Goal: Transaction & Acquisition: Download file/media

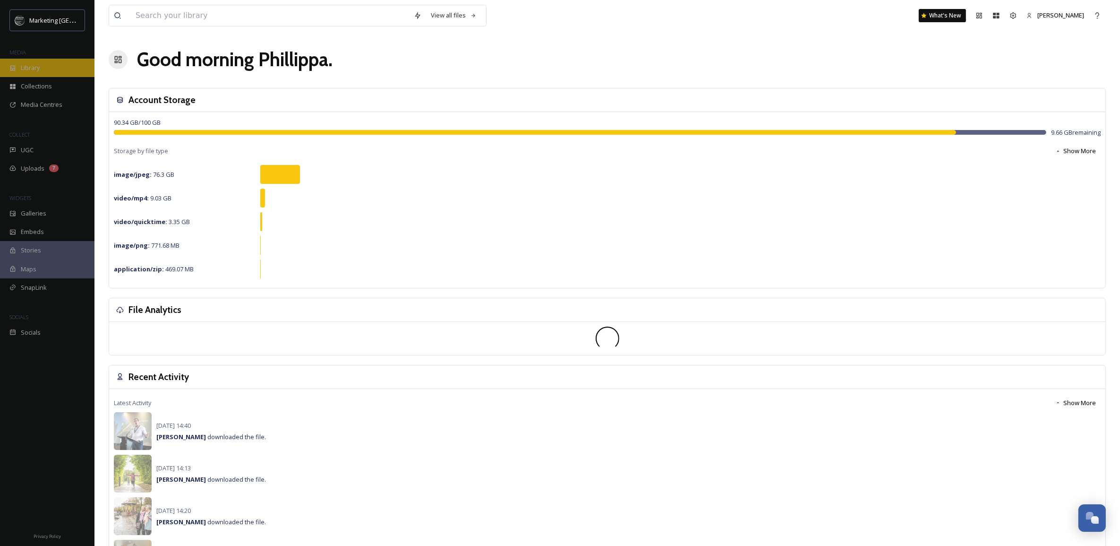
scroll to position [359, 0]
click at [36, 65] on span "Library" at bounding box center [30, 67] width 19 height 9
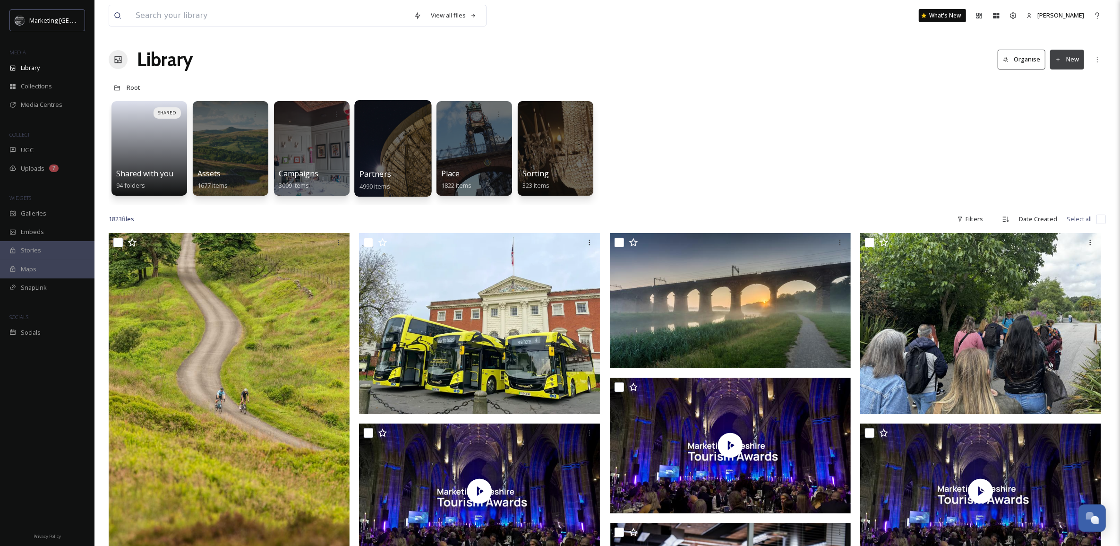
click at [377, 143] on div at bounding box center [392, 148] width 77 height 96
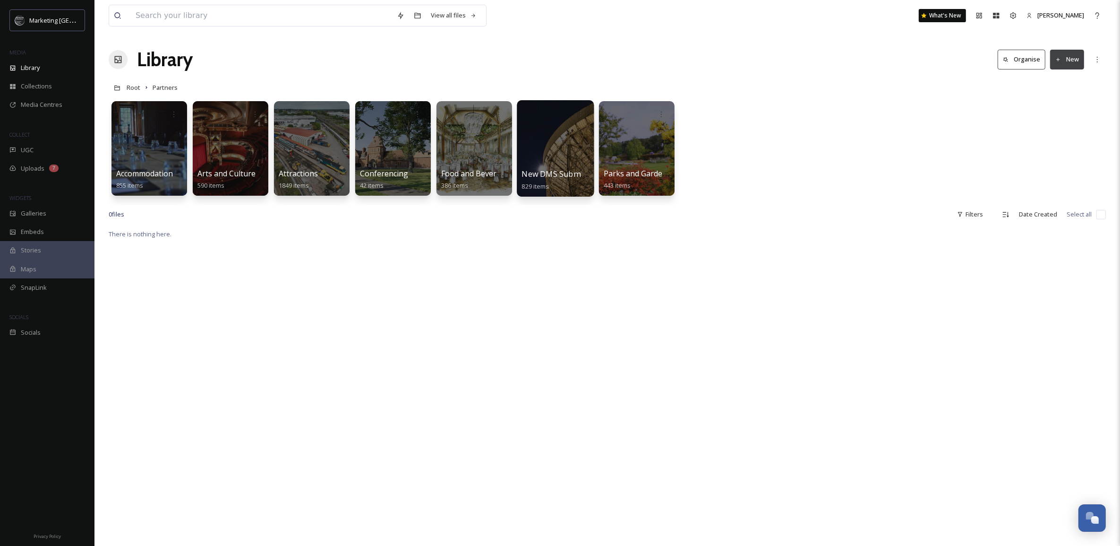
click at [539, 161] on div at bounding box center [555, 148] width 77 height 96
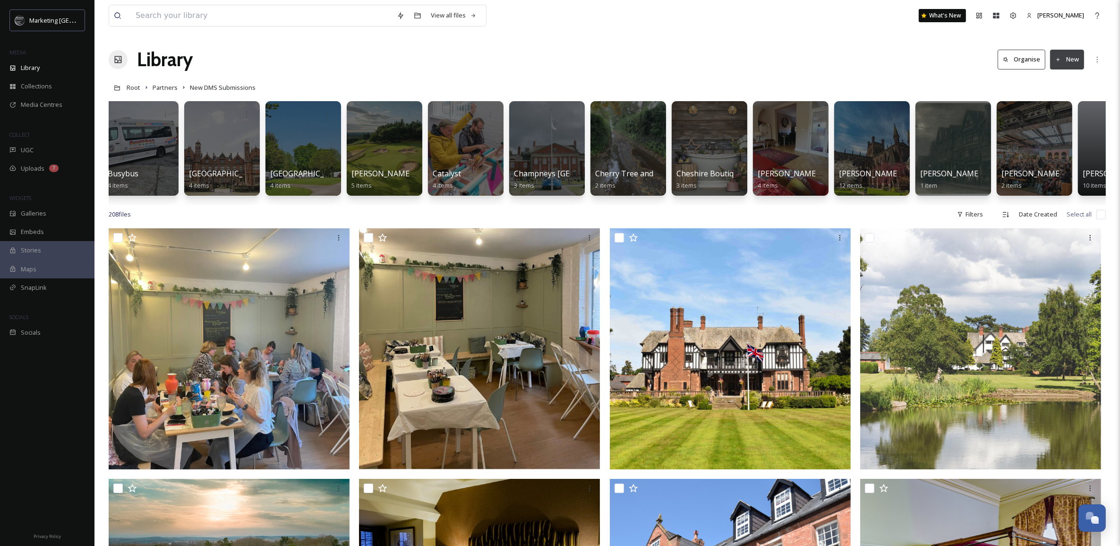
scroll to position [0, 1654]
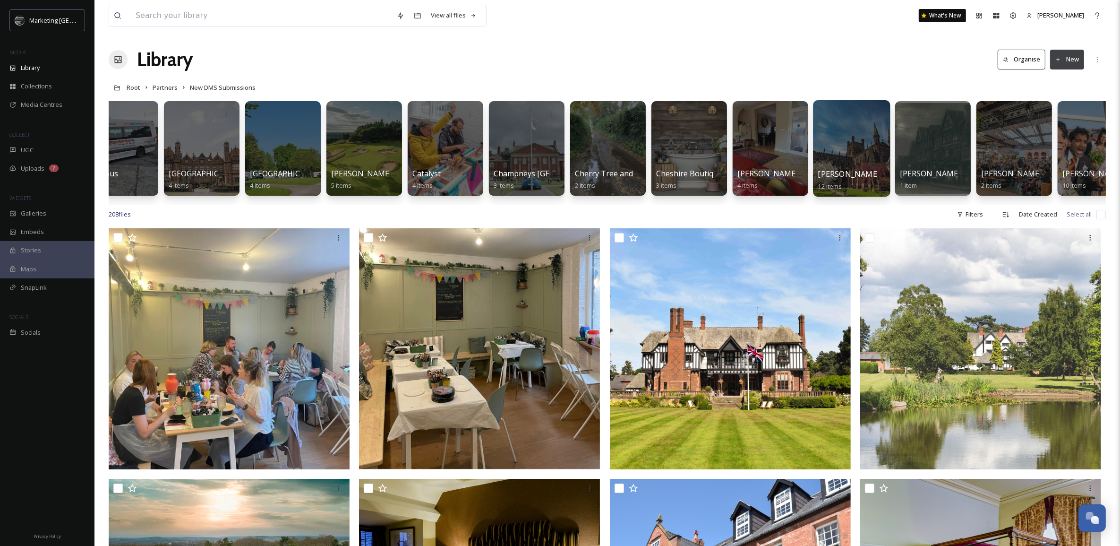
click at [842, 147] on div at bounding box center [851, 148] width 77 height 96
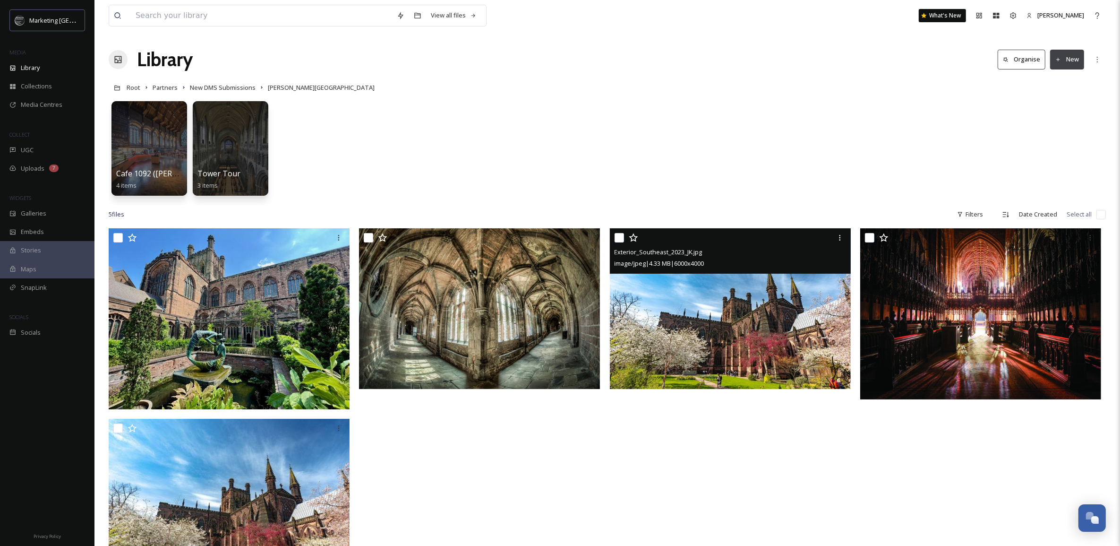
click at [771, 286] on img at bounding box center [730, 308] width 241 height 161
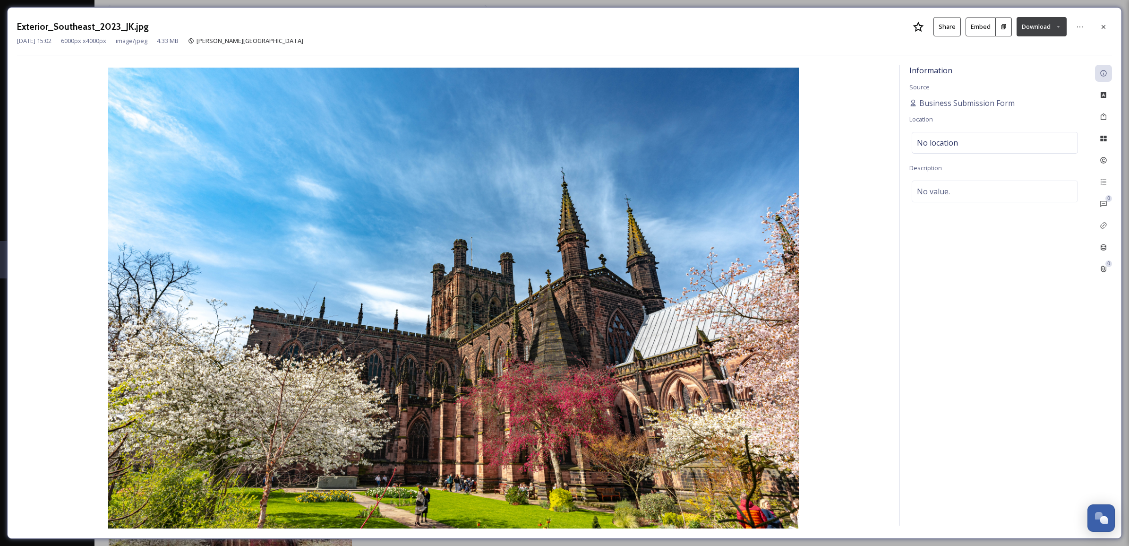
click at [1059, 23] on button "Download" at bounding box center [1042, 26] width 50 height 19
click at [1029, 65] on span "Download Large (2000 x 1333)" at bounding box center [1014, 66] width 83 height 9
click at [1105, 22] on div at bounding box center [1103, 26] width 17 height 17
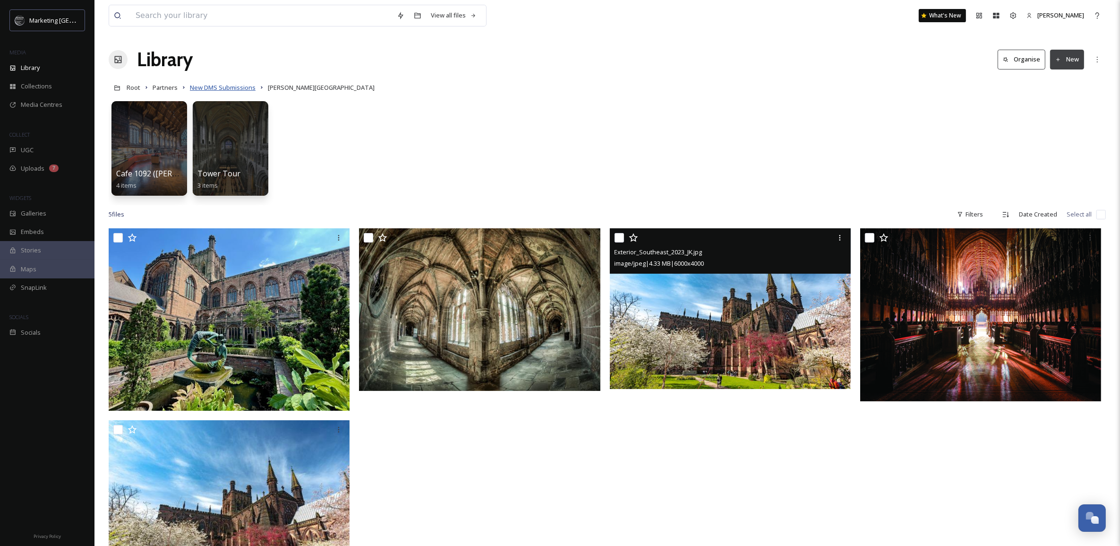
click at [236, 86] on span "New DMS Submissions" at bounding box center [223, 87] width 66 height 9
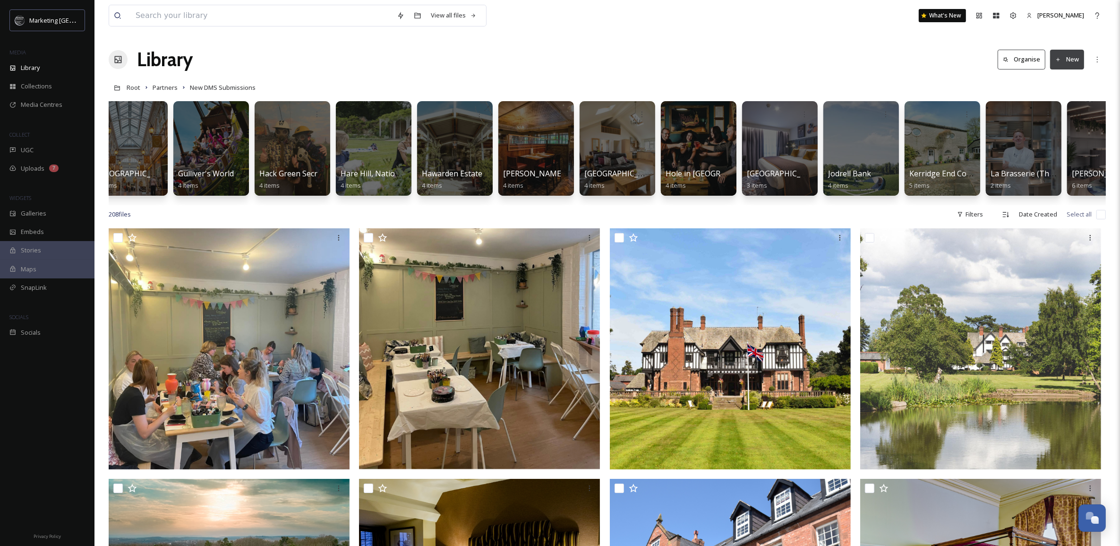
scroll to position [0, 4971]
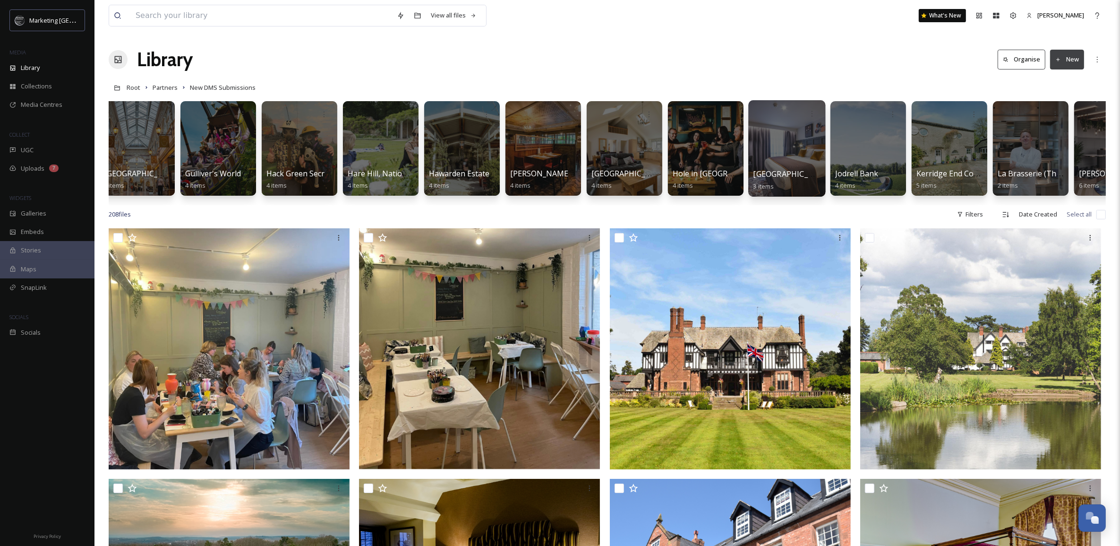
click at [809, 134] on div at bounding box center [787, 148] width 77 height 96
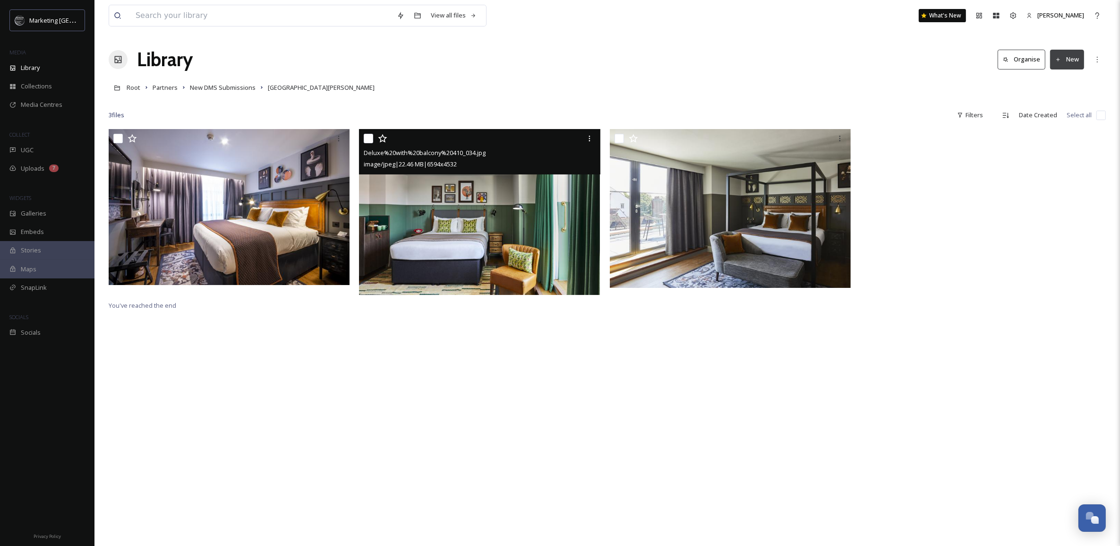
click at [502, 215] on img at bounding box center [479, 211] width 241 height 165
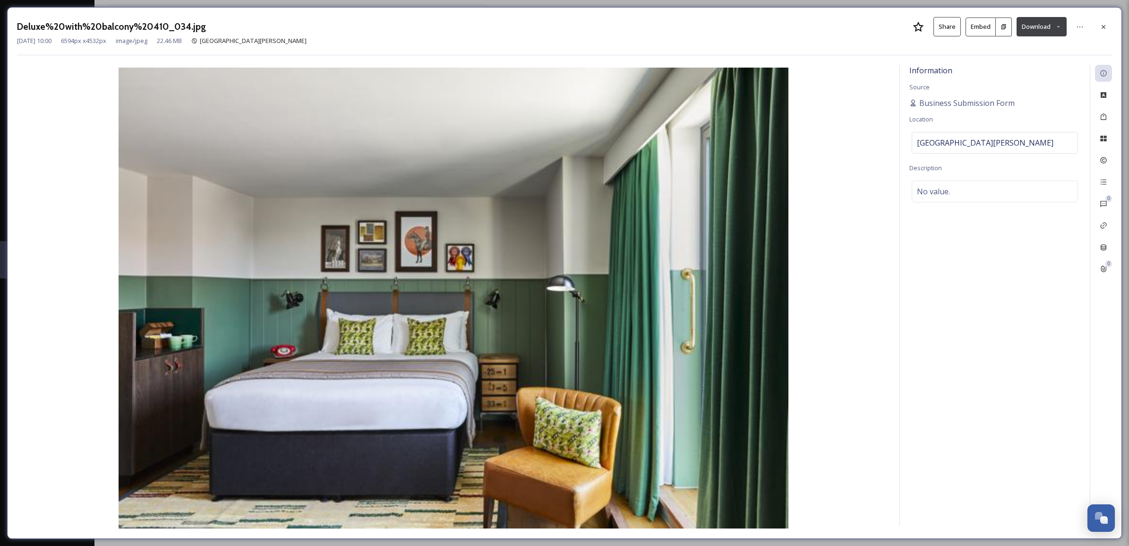
click at [1059, 27] on icon at bounding box center [1059, 26] width 2 height 1
click at [1029, 69] on span "Download Large (2000 x 1375)" at bounding box center [1014, 66] width 83 height 9
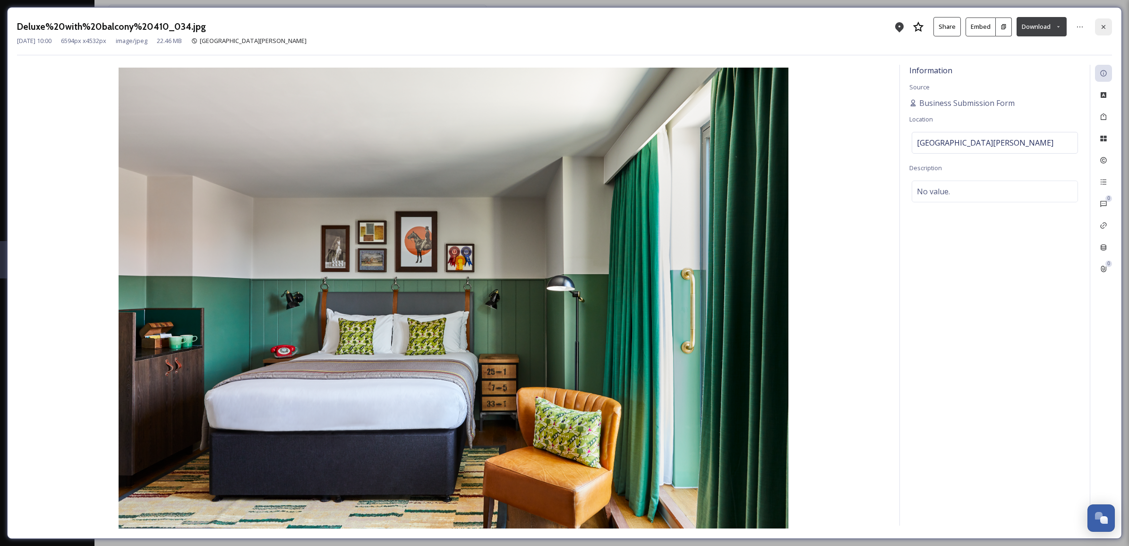
click at [1104, 26] on icon at bounding box center [1104, 27] width 4 height 4
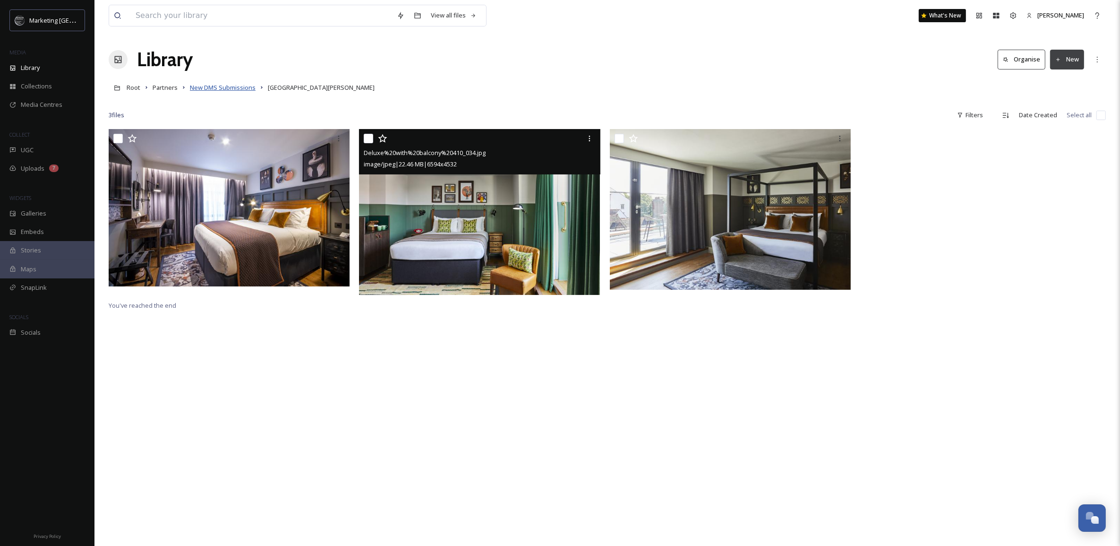
click at [230, 89] on span "New DMS Submissions" at bounding box center [223, 87] width 66 height 9
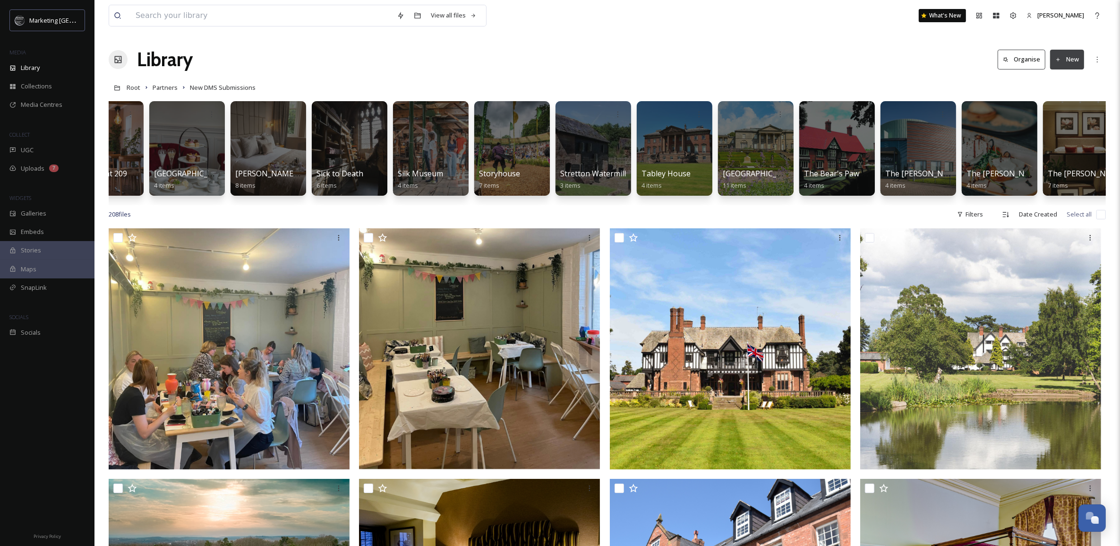
scroll to position [0, 8388]
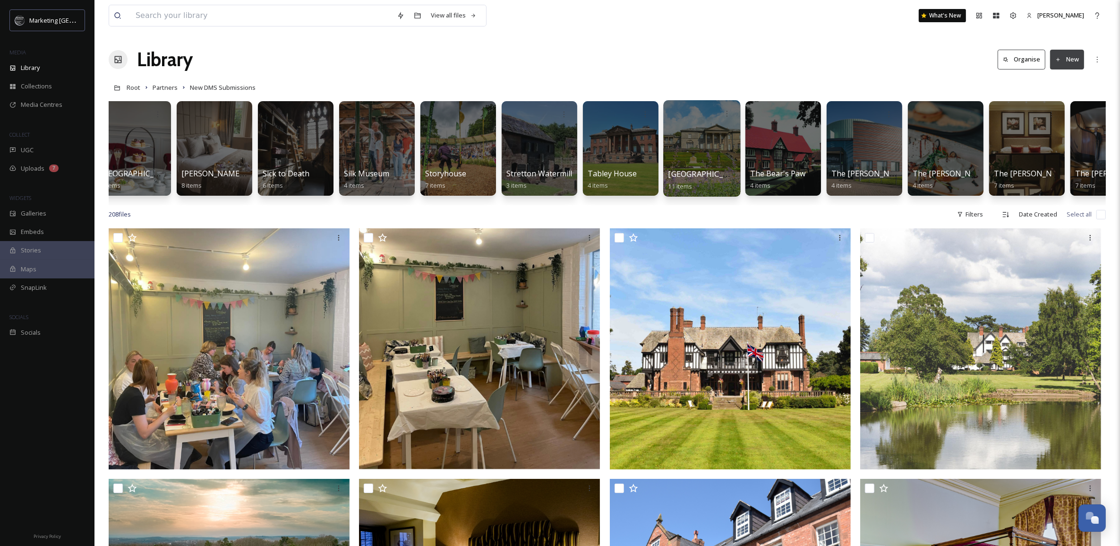
click at [686, 152] on div at bounding box center [701, 148] width 77 height 96
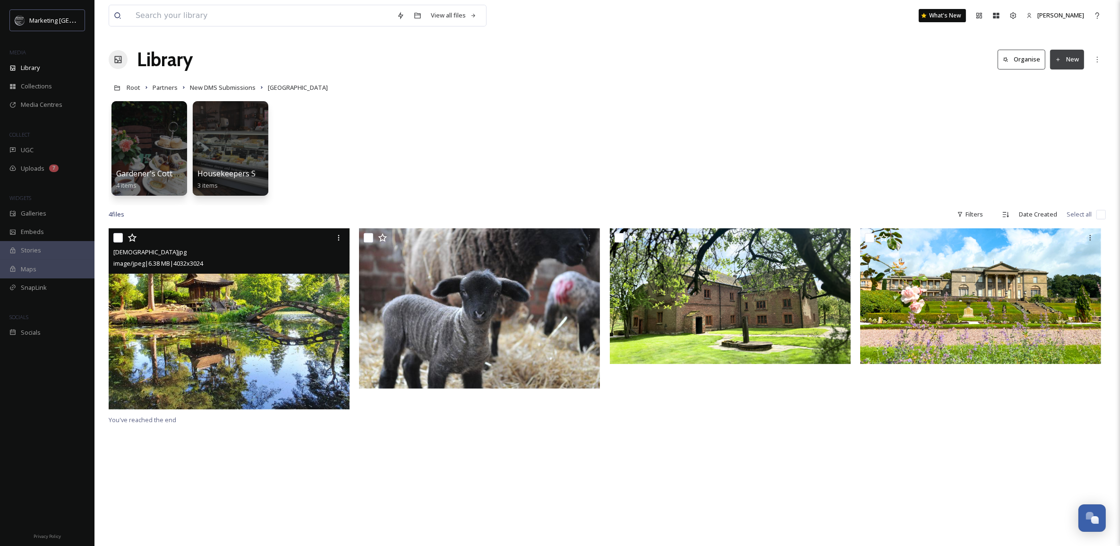
click at [332, 322] on img at bounding box center [229, 318] width 241 height 181
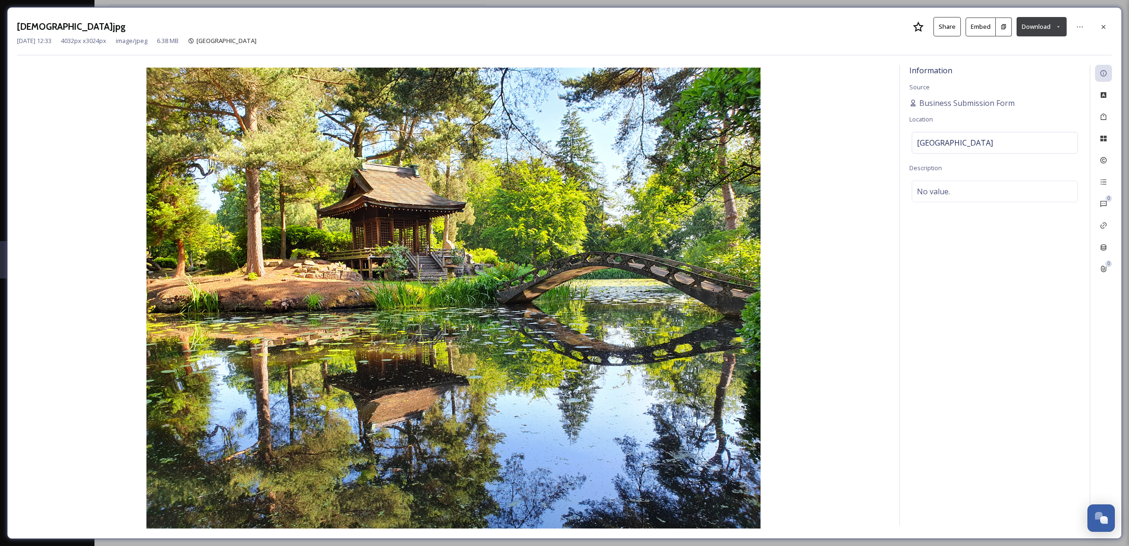
click at [1052, 27] on button "Download" at bounding box center [1042, 26] width 50 height 19
click at [1034, 66] on span "Download Large (2000 x 1500)" at bounding box center [1014, 66] width 83 height 9
click at [1105, 24] on icon at bounding box center [1104, 27] width 8 height 8
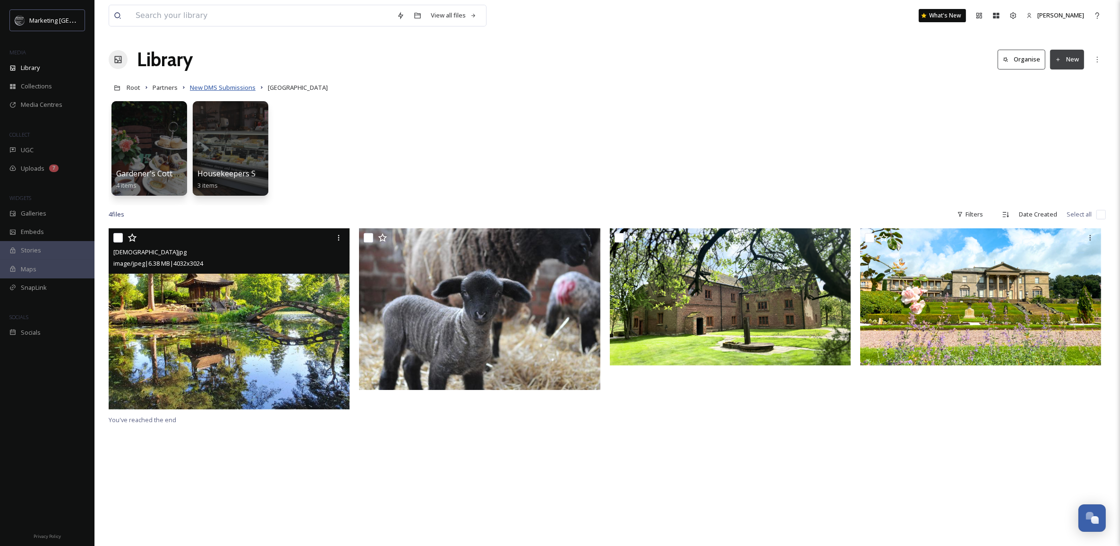
click at [223, 86] on span "New DMS Submissions" at bounding box center [223, 87] width 66 height 9
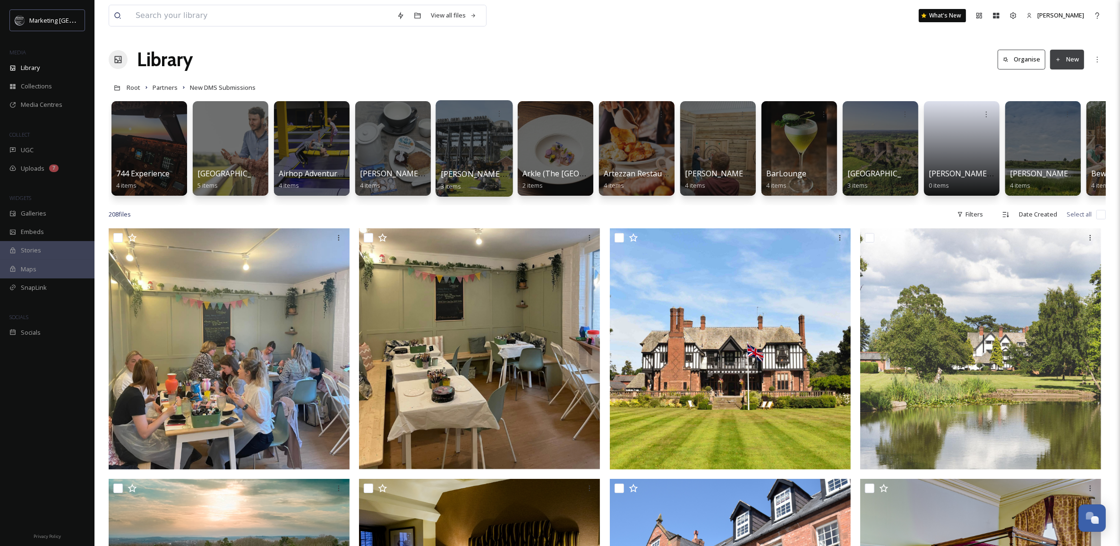
click at [480, 152] on div at bounding box center [474, 148] width 77 height 96
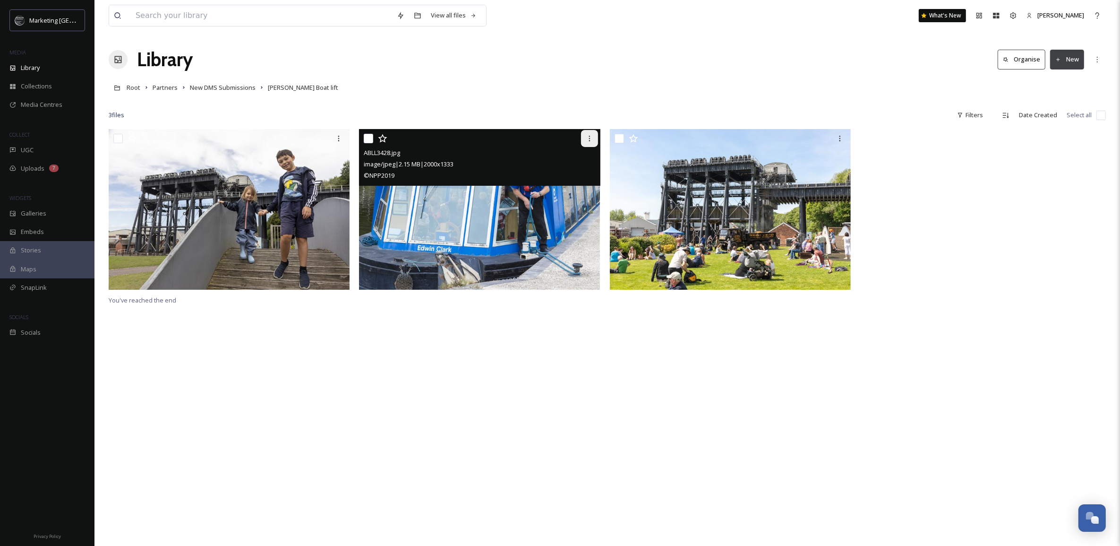
click at [589, 136] on icon at bounding box center [590, 139] width 8 height 8
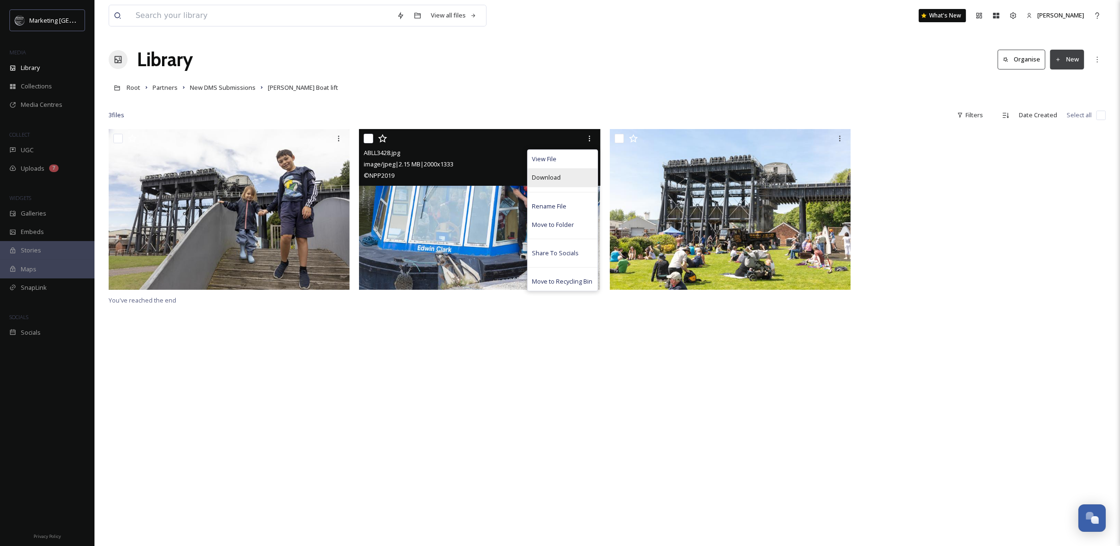
click at [558, 179] on span "Download" at bounding box center [547, 177] width 29 height 9
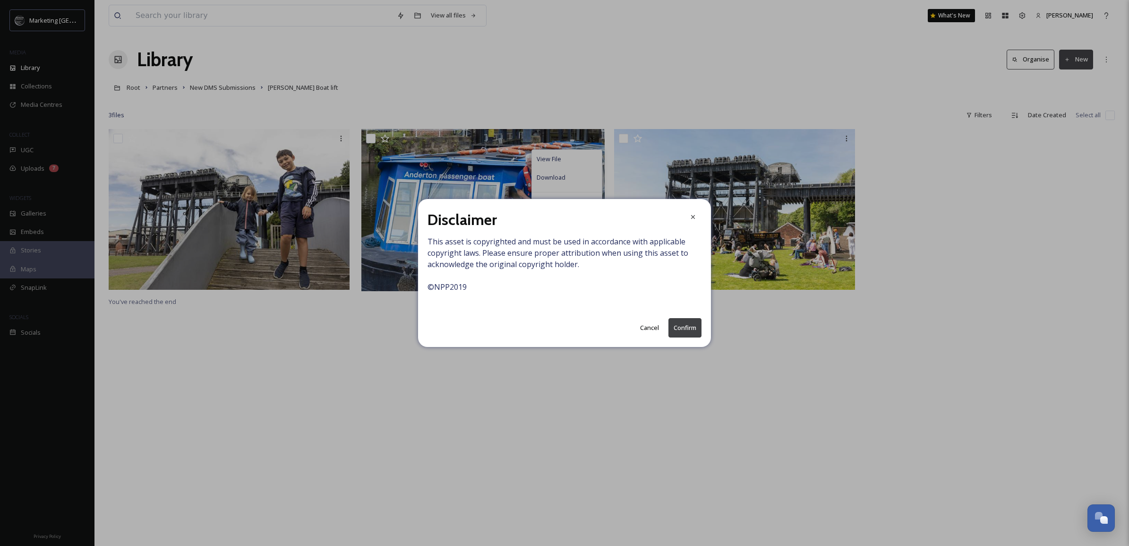
click at [685, 327] on button "Confirm" at bounding box center [685, 327] width 33 height 19
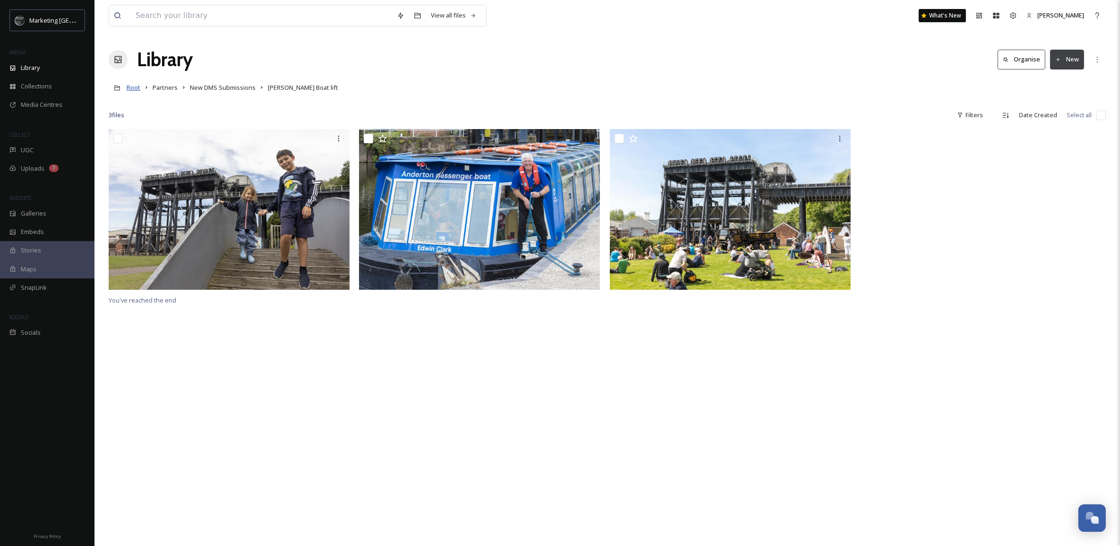
click at [137, 88] on span "Root" at bounding box center [134, 87] width 14 height 9
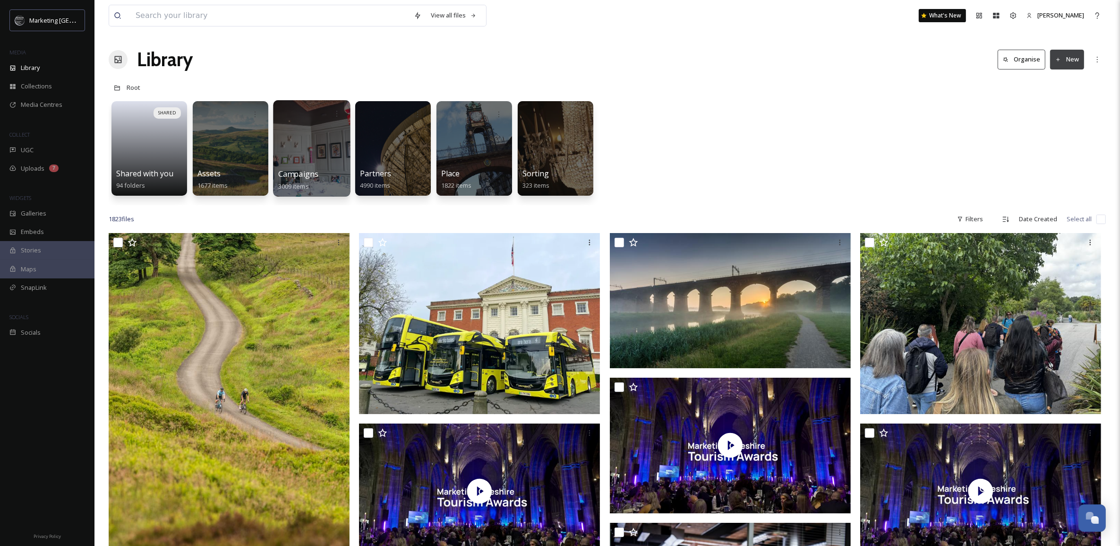
click at [294, 159] on div at bounding box center [311, 148] width 77 height 96
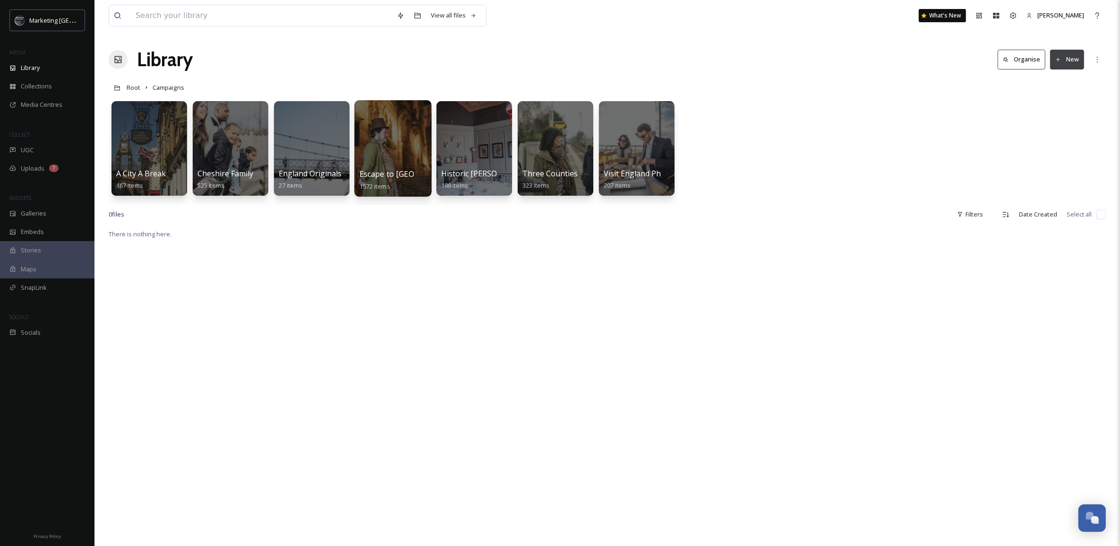
click at [391, 140] on div at bounding box center [392, 148] width 77 height 96
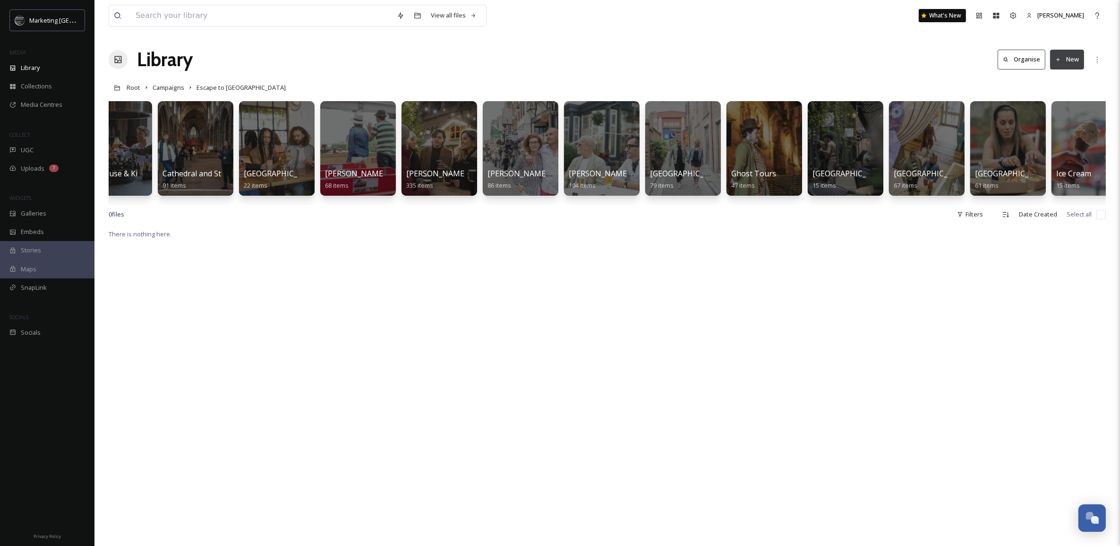
scroll to position [0, 200]
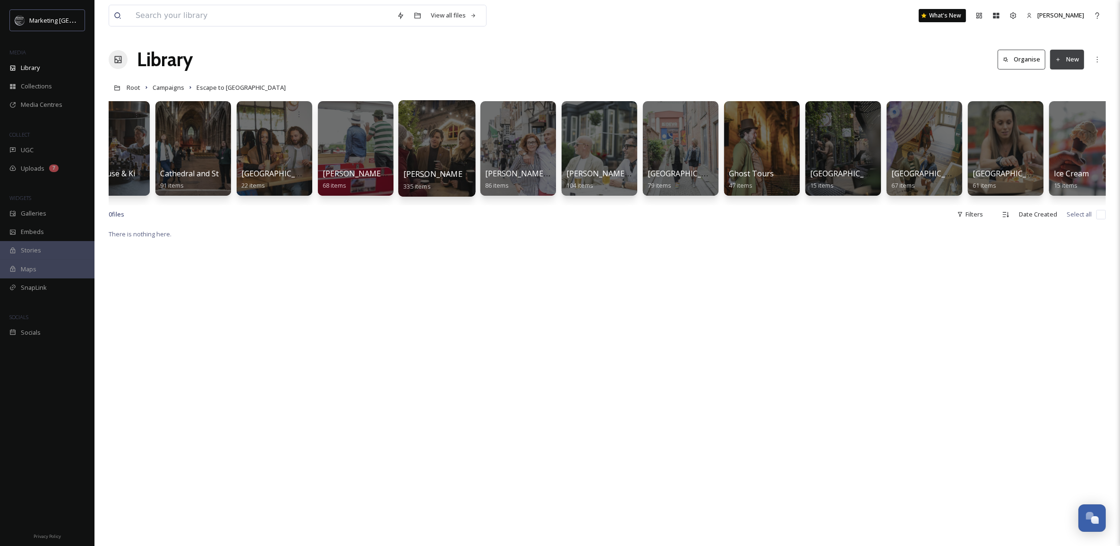
click at [450, 161] on div at bounding box center [436, 148] width 77 height 96
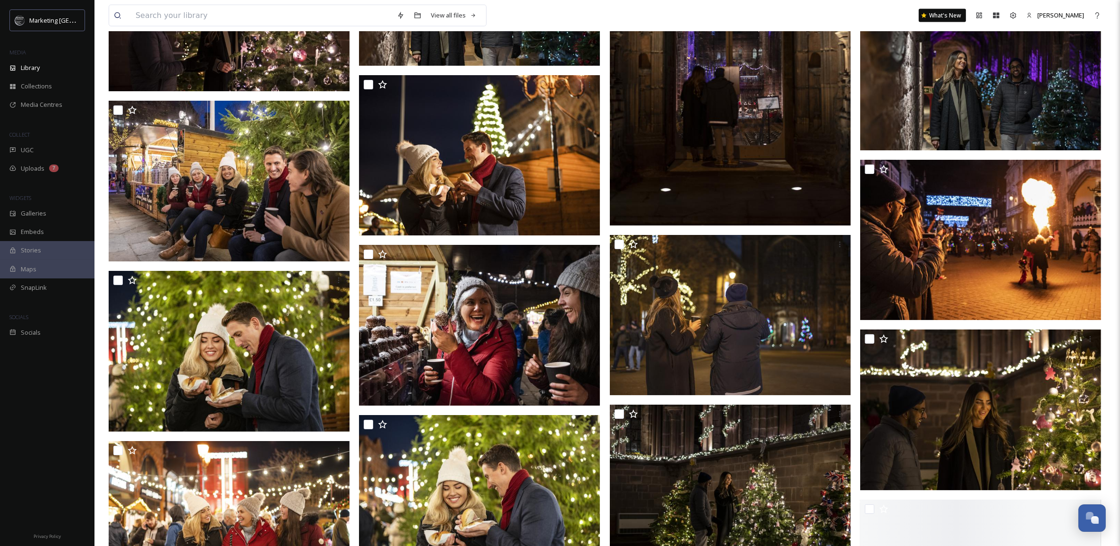
scroll to position [10799, 0]
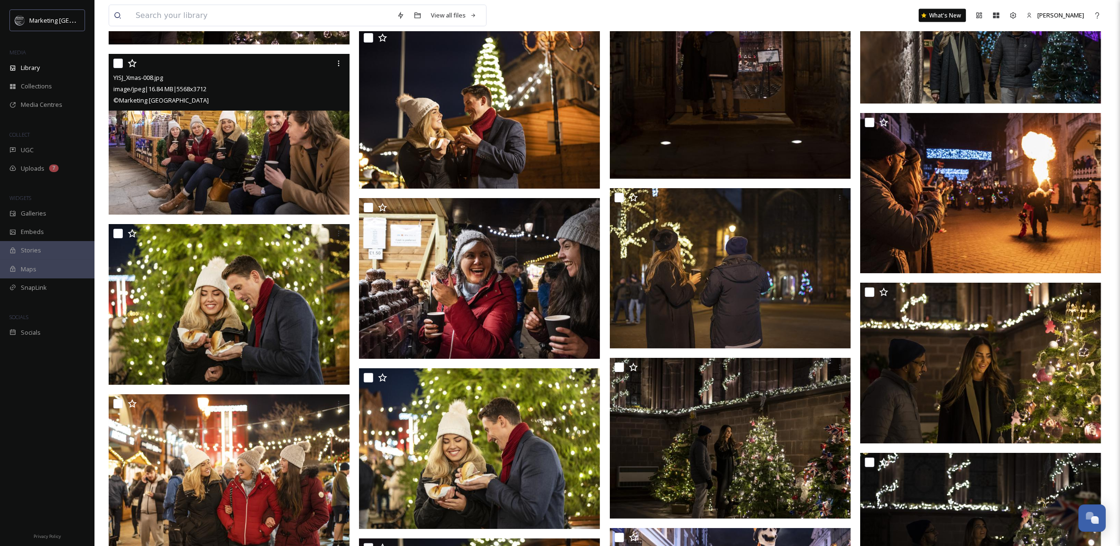
click at [241, 147] on img at bounding box center [229, 134] width 241 height 161
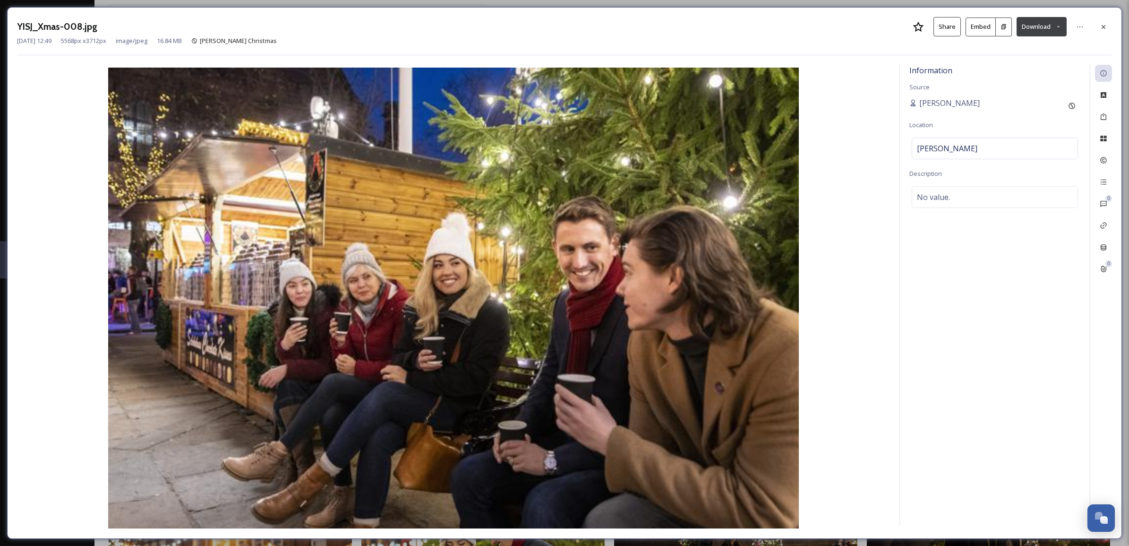
click at [1057, 26] on icon at bounding box center [1059, 27] width 6 height 6
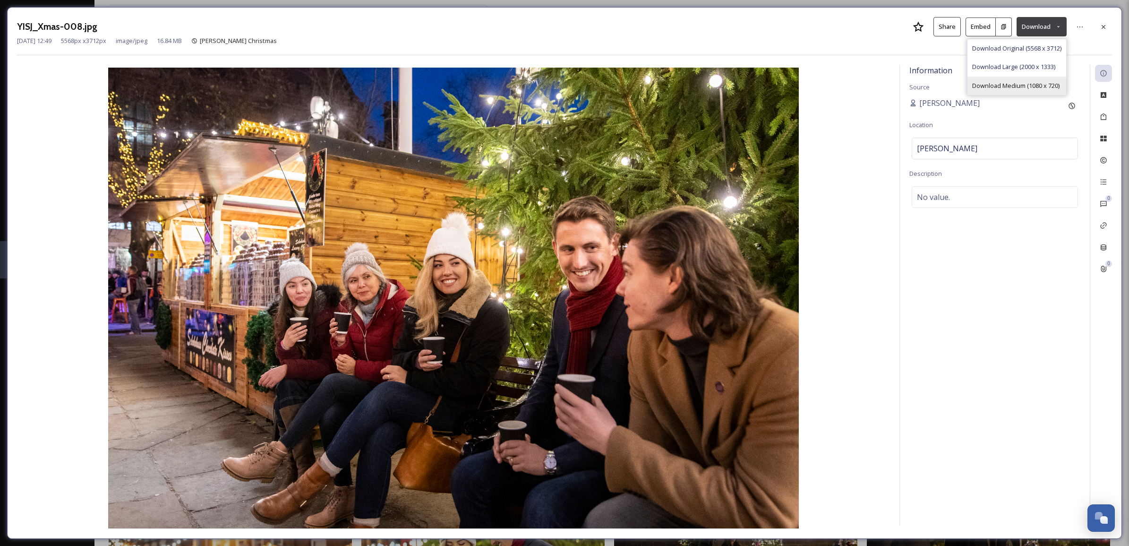
click at [1017, 86] on span "Download Medium (1080 x 720)" at bounding box center [1016, 85] width 87 height 9
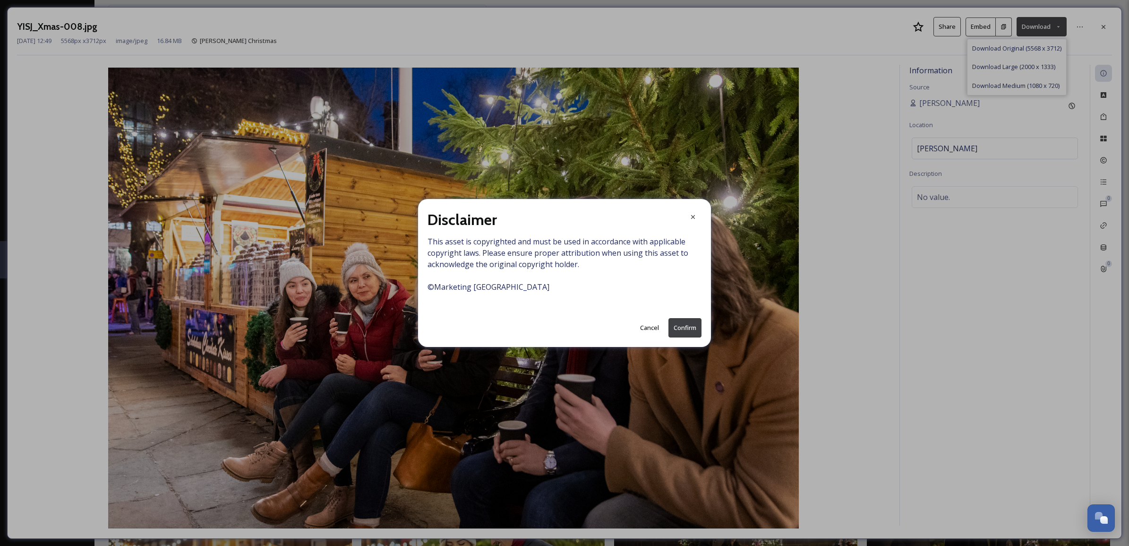
click at [691, 324] on button "Confirm" at bounding box center [685, 327] width 33 height 19
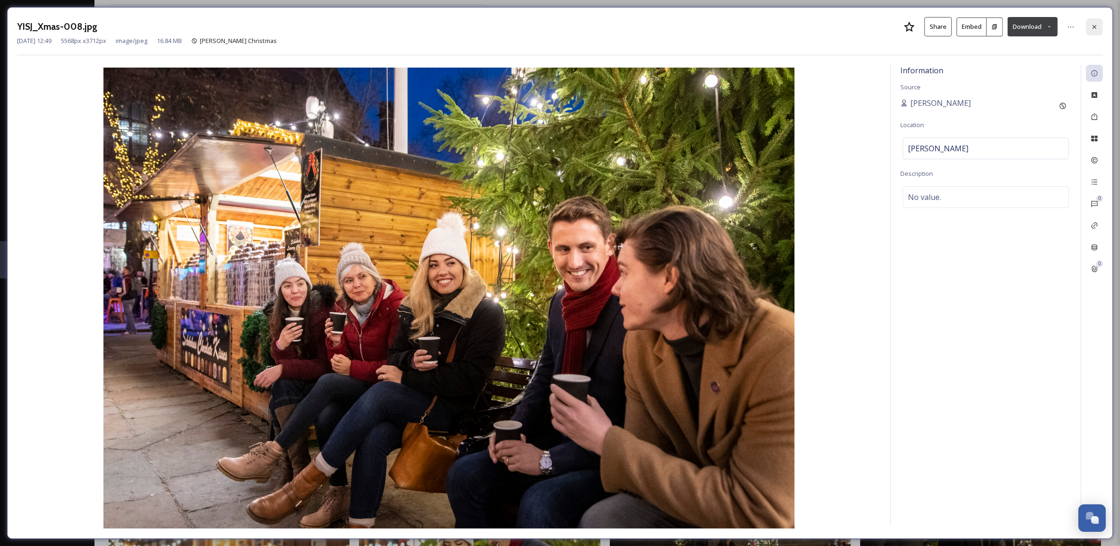
click at [1098, 27] on icon at bounding box center [1095, 27] width 8 height 8
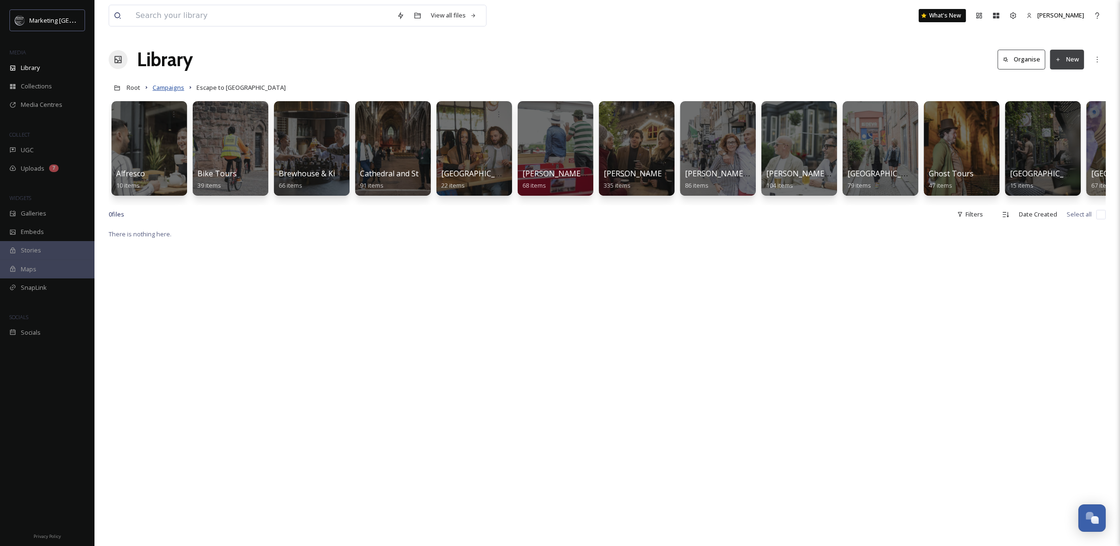
click at [175, 90] on span "Campaigns" at bounding box center [169, 87] width 32 height 9
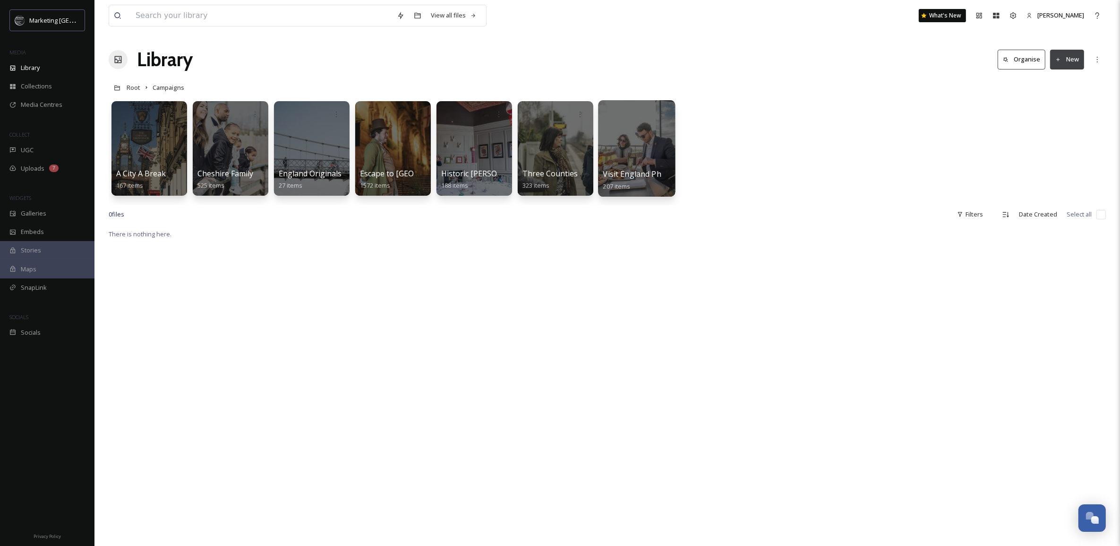
click at [627, 156] on div at bounding box center [636, 148] width 77 height 96
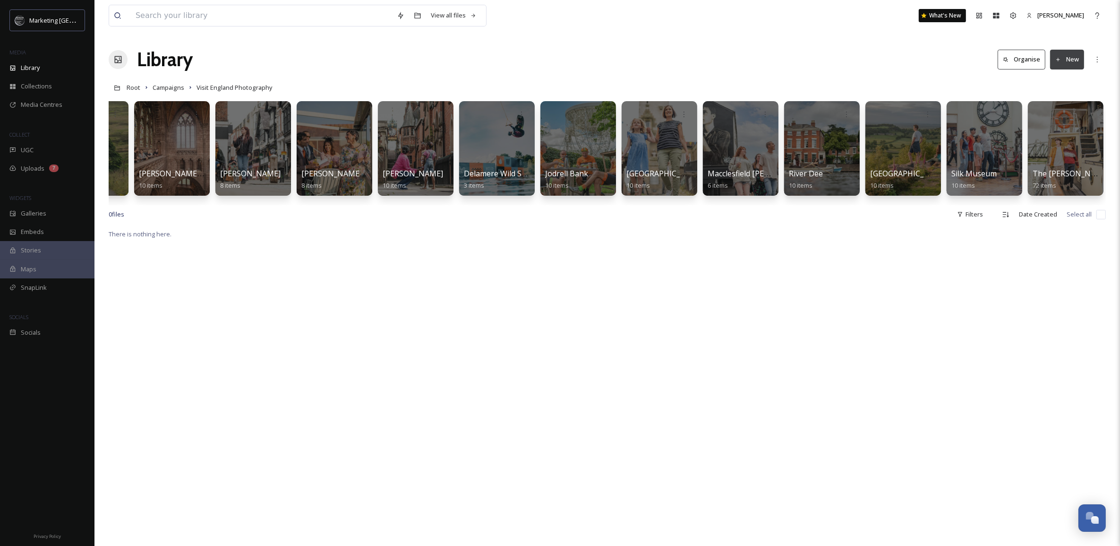
scroll to position [0, 303]
click at [724, 146] on div at bounding box center [740, 148] width 77 height 96
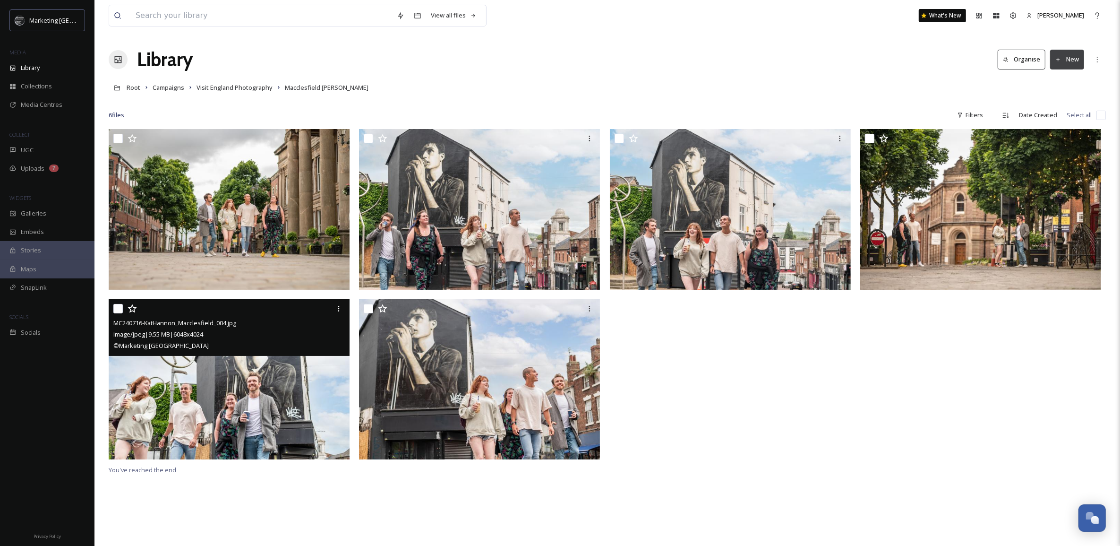
click at [247, 403] on img at bounding box center [229, 379] width 241 height 161
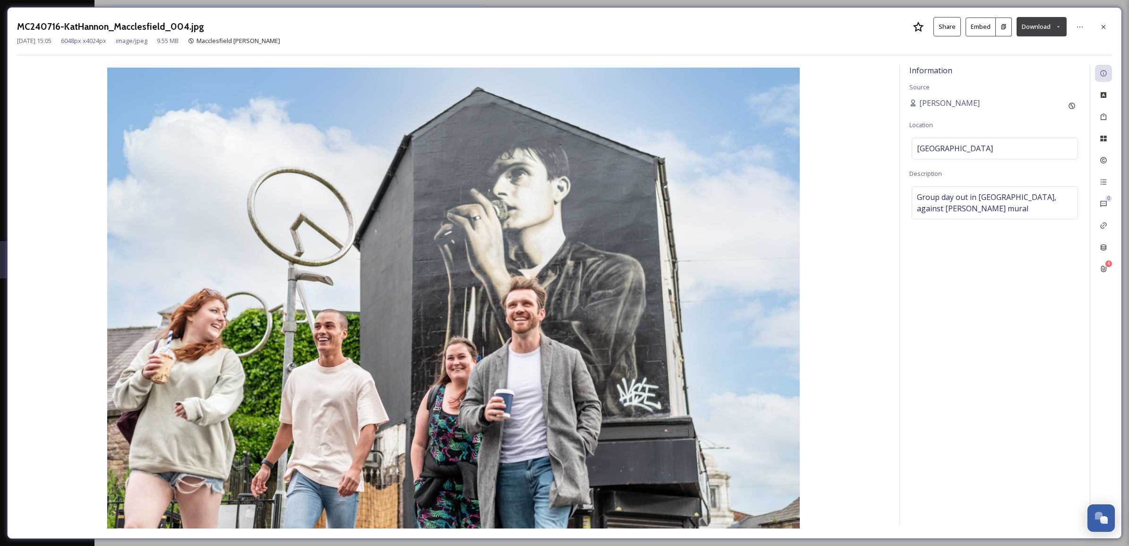
click at [1056, 26] on icon at bounding box center [1059, 27] width 6 height 6
click at [1026, 86] on span "Download Medium (1080 x 719)" at bounding box center [1016, 85] width 87 height 9
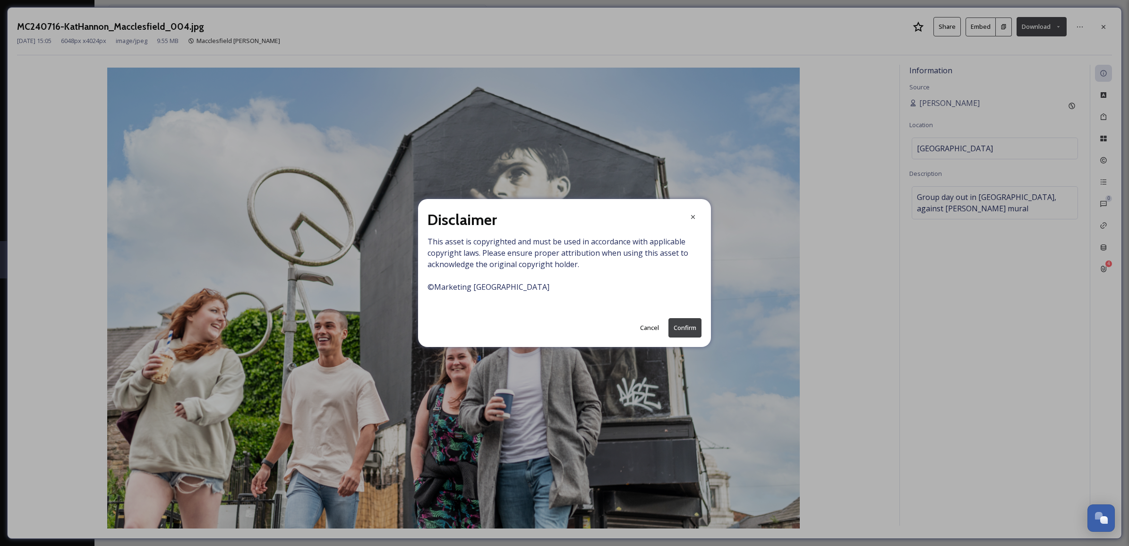
click at [693, 324] on button "Confirm" at bounding box center [685, 327] width 33 height 19
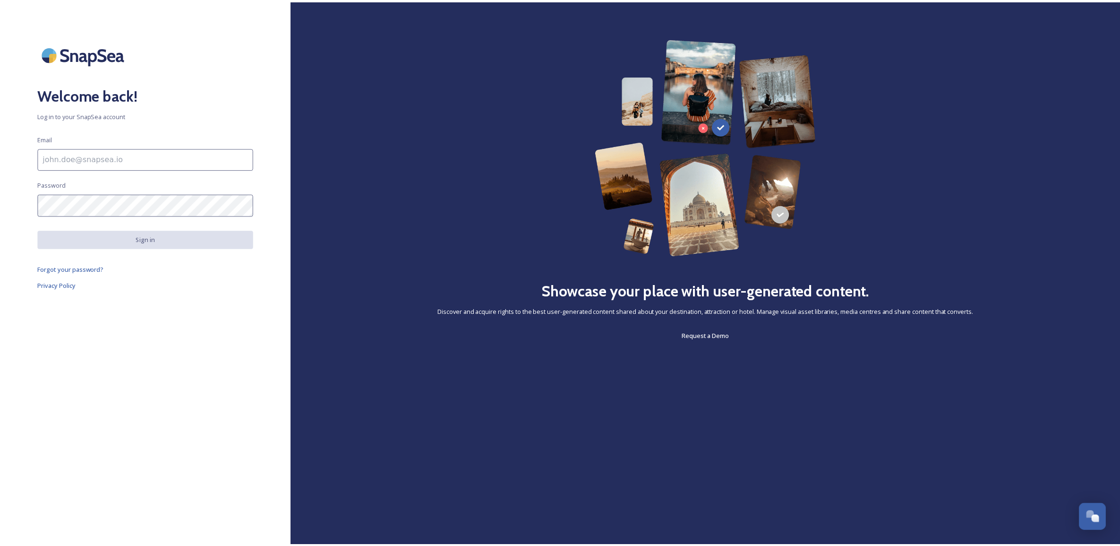
scroll to position [359, 0]
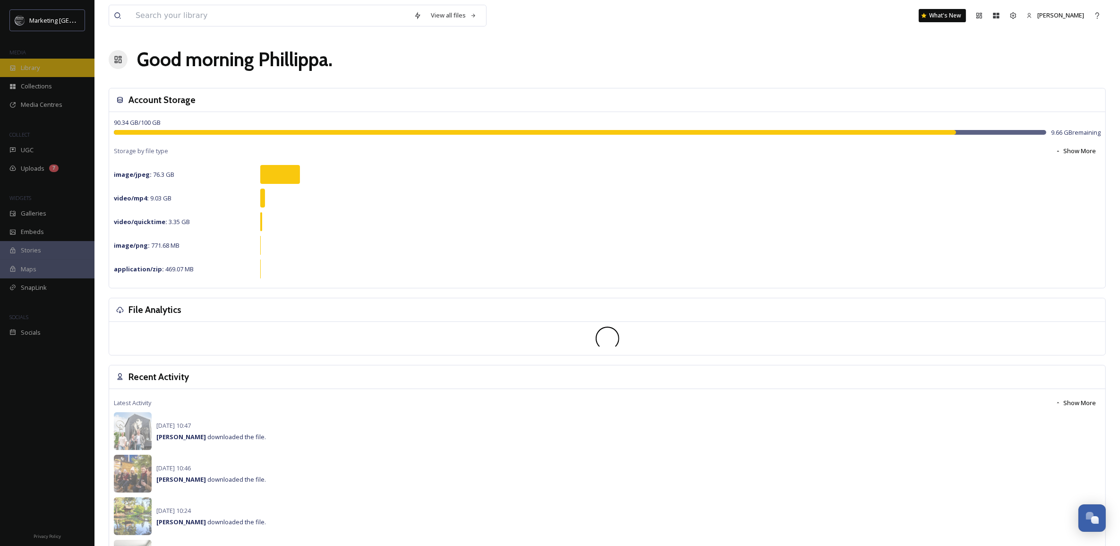
click at [41, 64] on div "Library" at bounding box center [47, 68] width 95 height 18
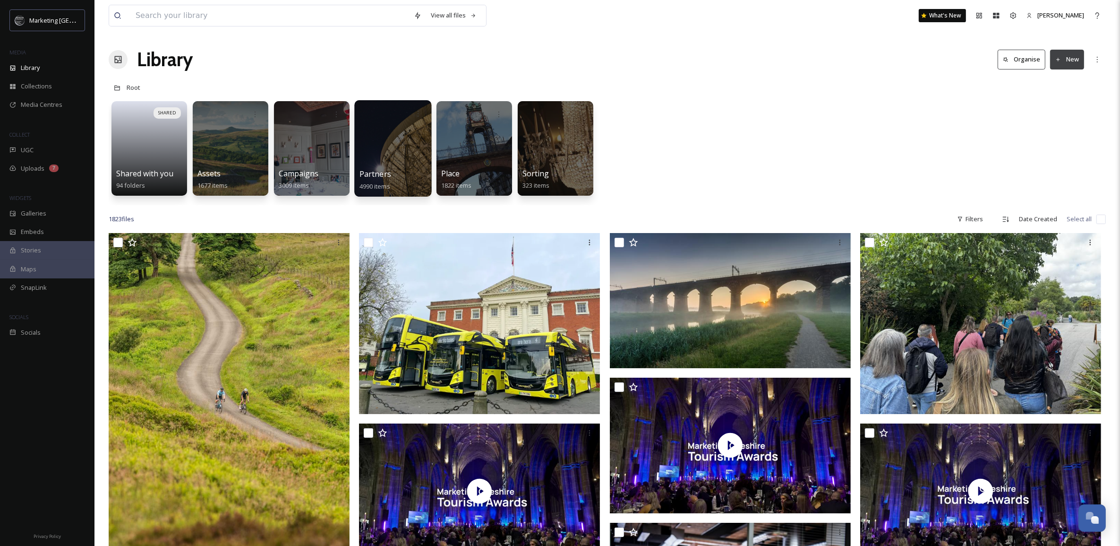
click at [401, 138] on div at bounding box center [392, 148] width 77 height 96
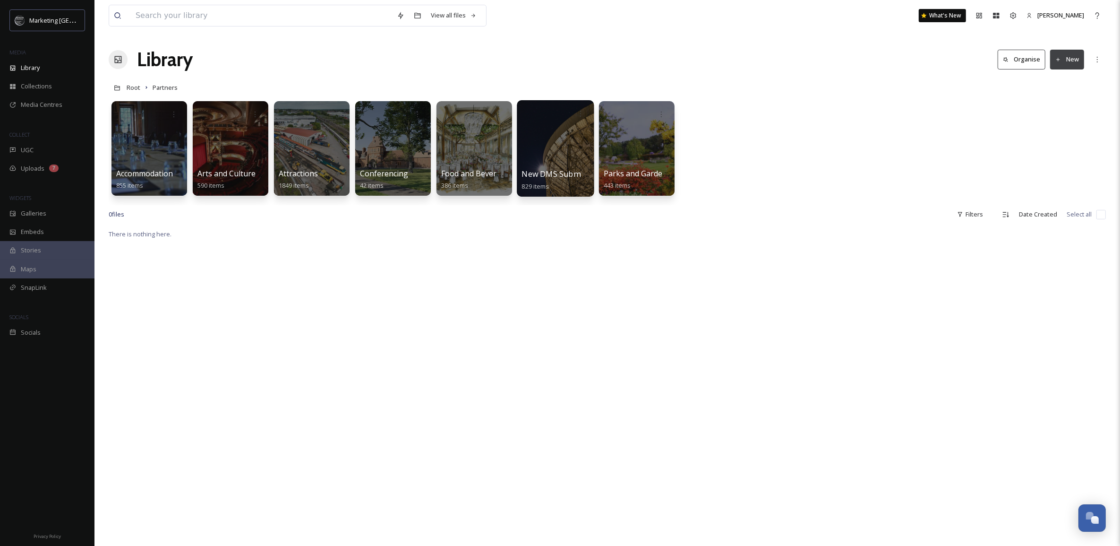
click at [563, 131] on div at bounding box center [555, 148] width 77 height 96
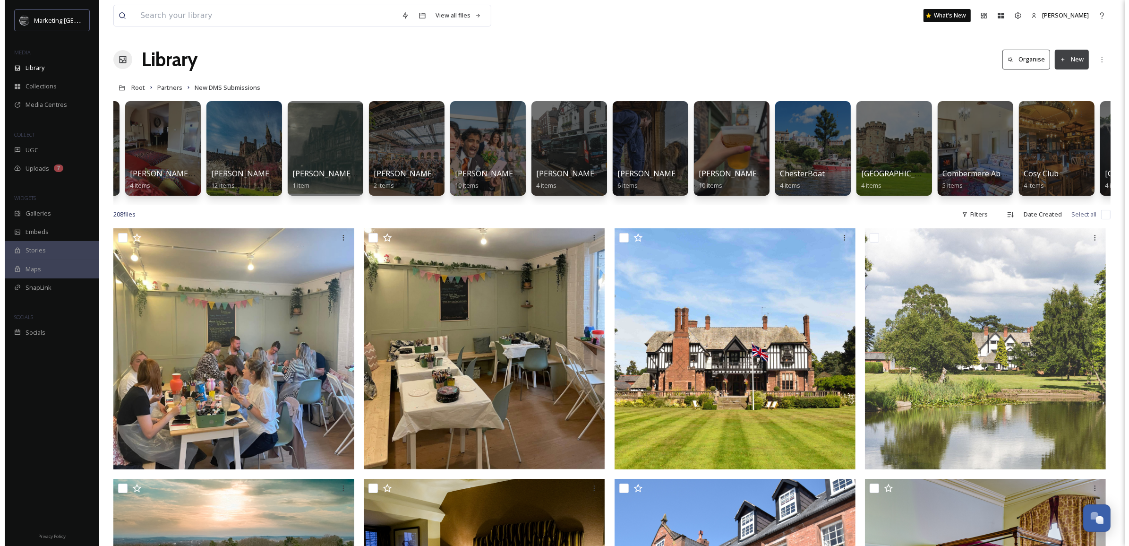
scroll to position [0, 3134]
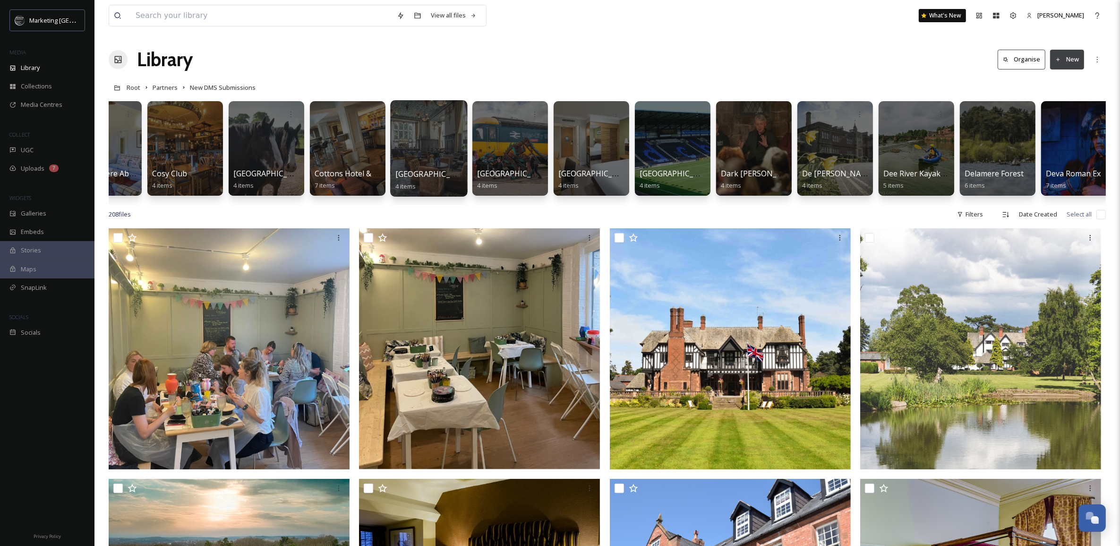
click at [432, 164] on div at bounding box center [428, 148] width 77 height 96
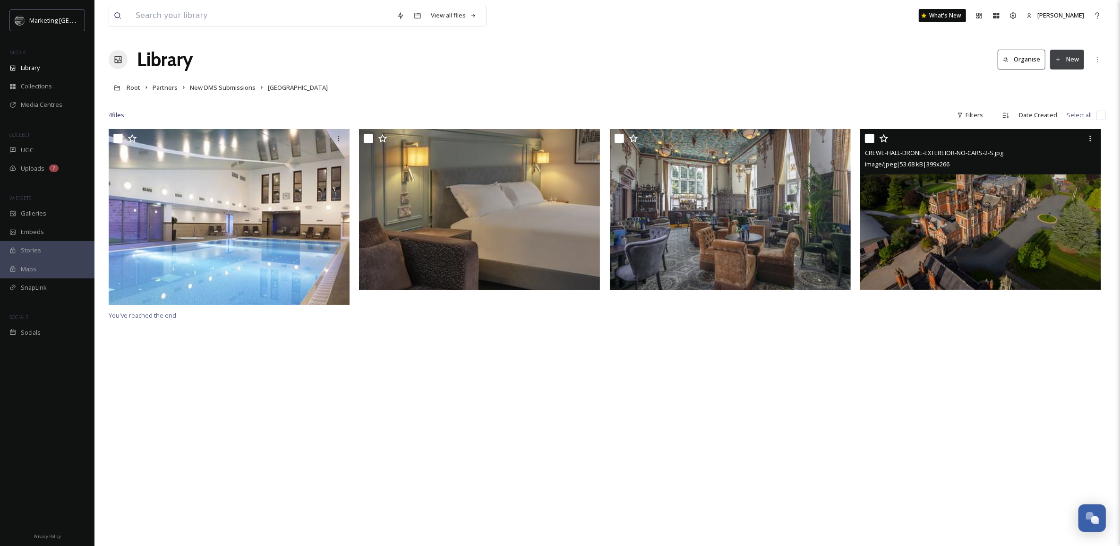
click at [1035, 233] on img at bounding box center [981, 209] width 241 height 161
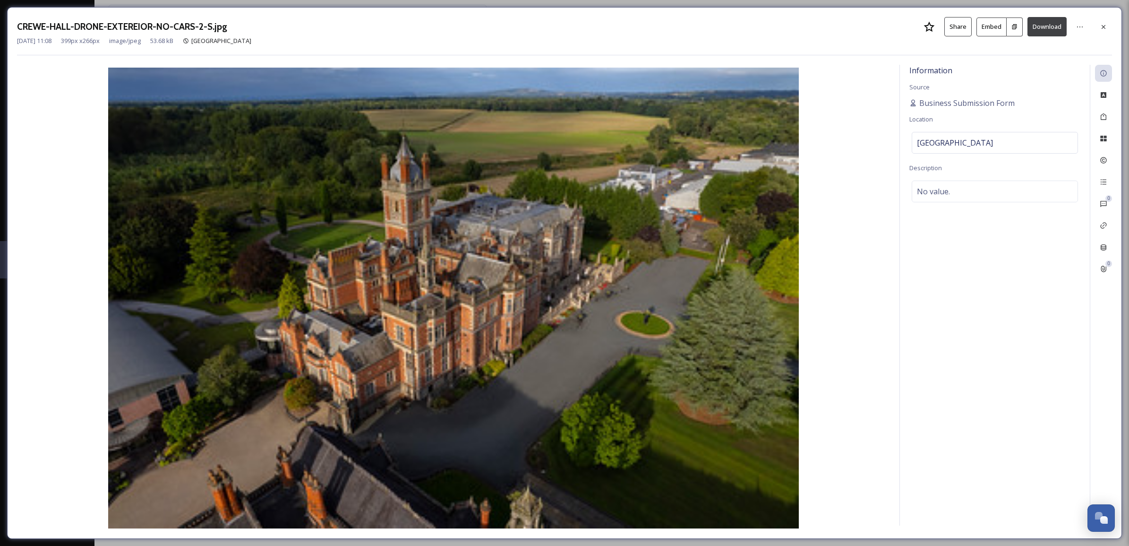
click at [1055, 22] on button "Download" at bounding box center [1047, 26] width 39 height 19
